Goal: Find contact information: Find contact information

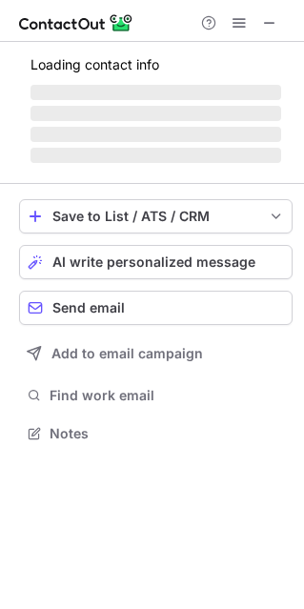
scroll to position [10, 9]
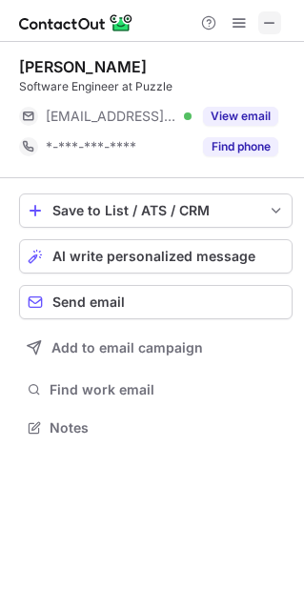
click at [265, 21] on span at bounding box center [269, 22] width 15 height 15
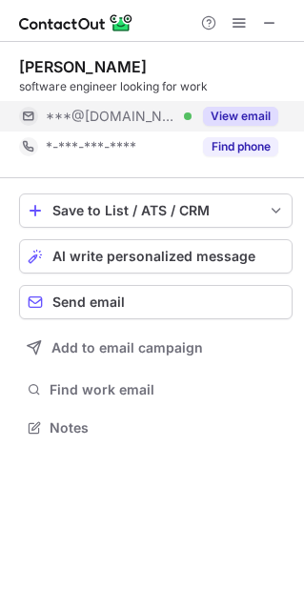
click at [250, 116] on button "View email" at bounding box center [240, 116] width 75 height 19
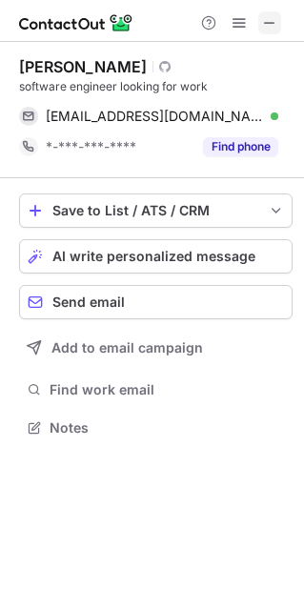
click at [280, 29] on button at bounding box center [269, 22] width 23 height 23
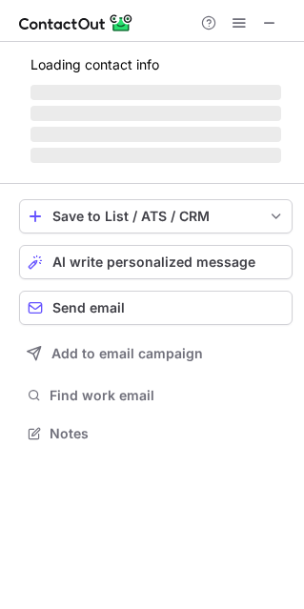
scroll to position [10, 9]
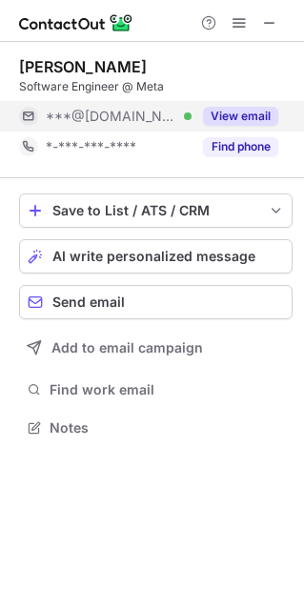
click at [252, 108] on button "View email" at bounding box center [240, 116] width 75 height 19
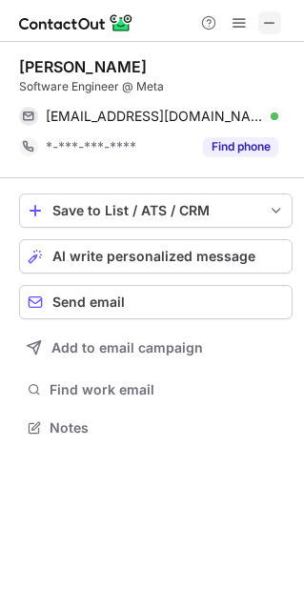
click at [272, 21] on span at bounding box center [269, 22] width 15 height 15
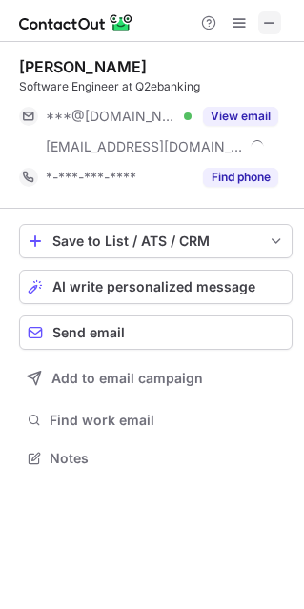
scroll to position [444, 304]
click at [274, 30] on span at bounding box center [269, 22] width 15 height 15
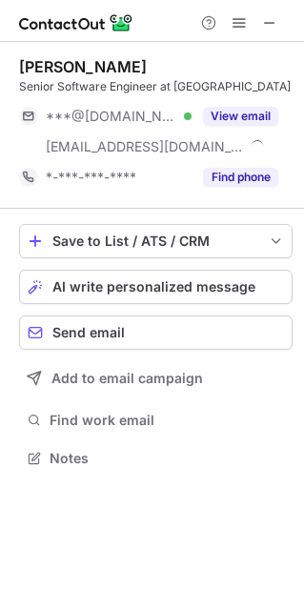
scroll to position [444, 304]
click at [269, 26] on span at bounding box center [269, 22] width 15 height 15
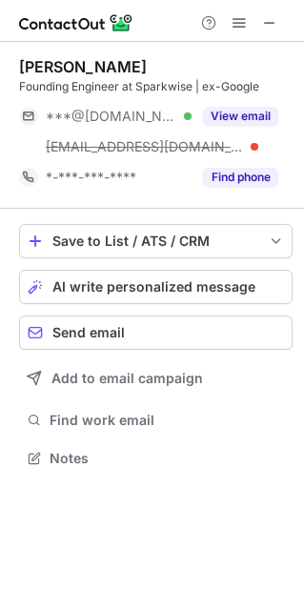
click at [272, 93] on div "Founding Engineer at Sparkwise | ex-Google" at bounding box center [155, 86] width 273 height 17
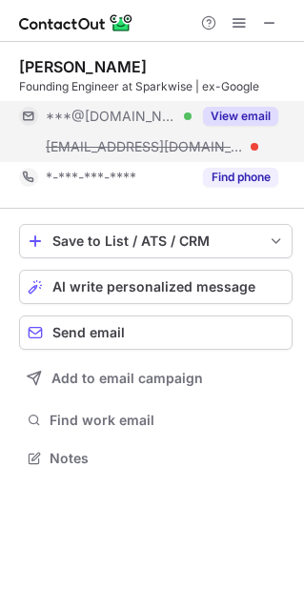
click at [265, 104] on div "View email" at bounding box center [234, 116] width 87 height 30
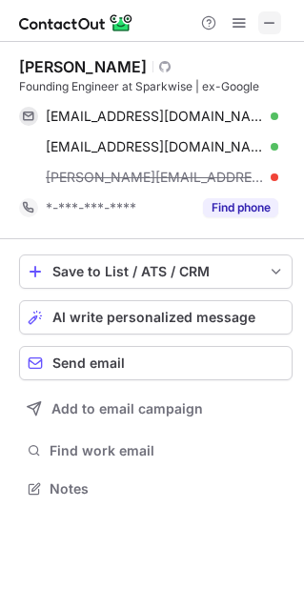
click at [271, 16] on span at bounding box center [269, 22] width 15 height 15
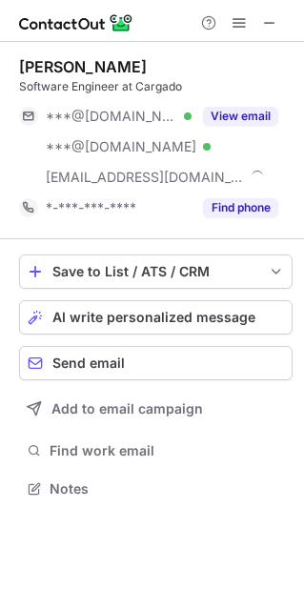
scroll to position [474, 304]
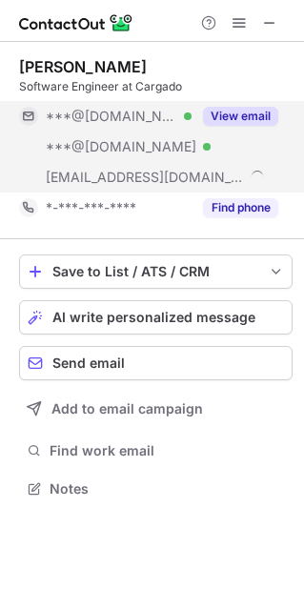
click at [260, 126] on div "View email" at bounding box center [234, 116] width 87 height 30
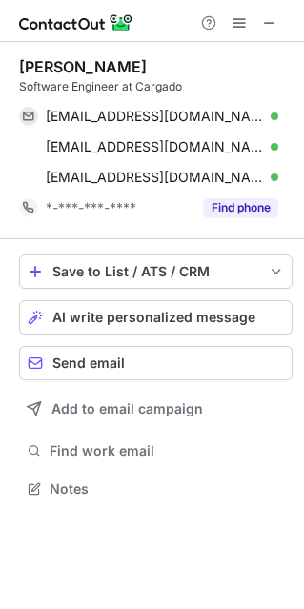
click at [288, 19] on div at bounding box center [152, 21] width 304 height 42
click at [282, 21] on div at bounding box center [238, 22] width 91 height 23
click at [270, 23] on span at bounding box center [269, 22] width 15 height 15
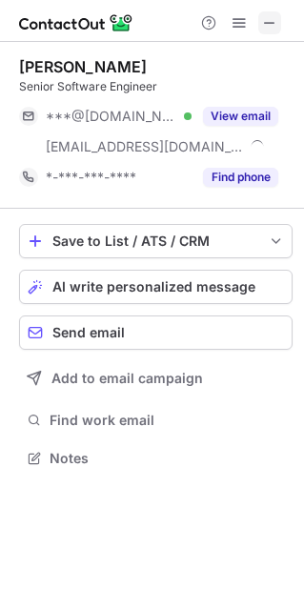
scroll to position [444, 304]
click at [270, 25] on span at bounding box center [269, 22] width 15 height 15
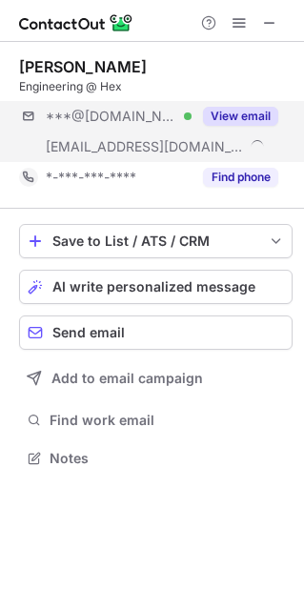
click at [242, 132] on div "***@gmail.com Verified ***@hex.tech View email" at bounding box center [155, 131] width 273 height 61
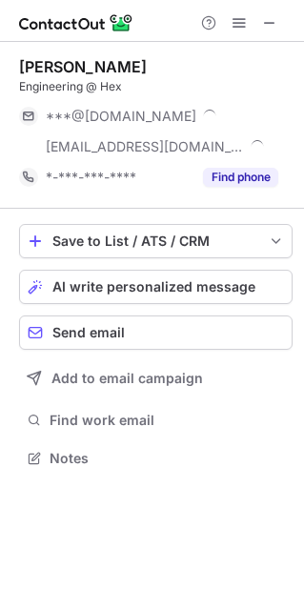
scroll to position [474, 304]
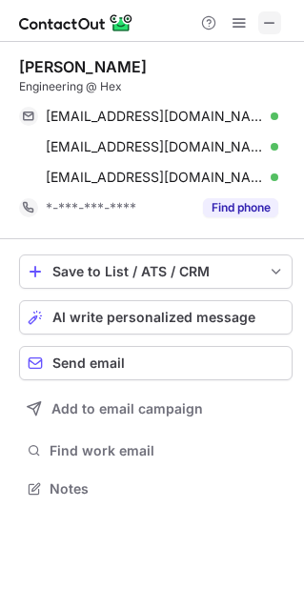
click at [280, 17] on button at bounding box center [269, 22] width 23 height 23
